Goal: Find specific page/section

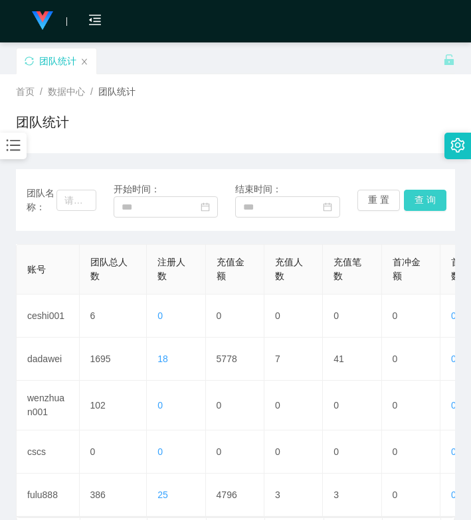
scroll to position [66, 0]
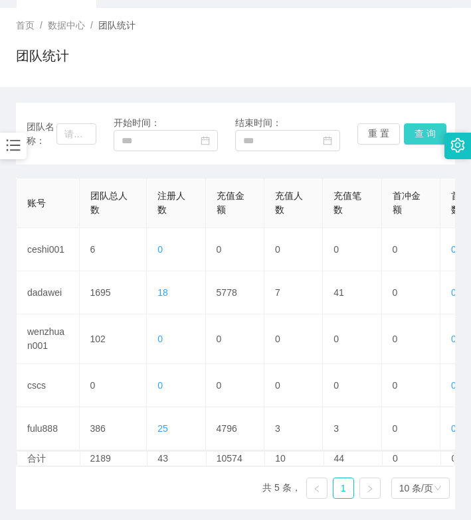
click at [415, 126] on button "查 询" at bounding box center [425, 133] width 42 height 21
click at [416, 132] on button "查 询" at bounding box center [425, 133] width 42 height 21
click at [404, 134] on button "查 询" at bounding box center [425, 133] width 42 height 21
